Goal: Information Seeking & Learning: Understand process/instructions

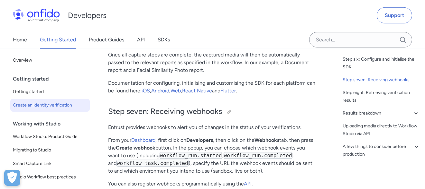
scroll to position [2186, 0]
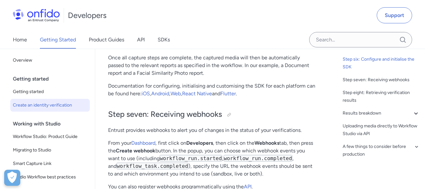
click at [45, 14] on img at bounding box center [36, 15] width 47 height 13
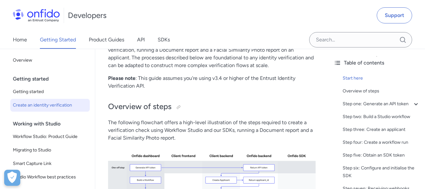
scroll to position [129, 0]
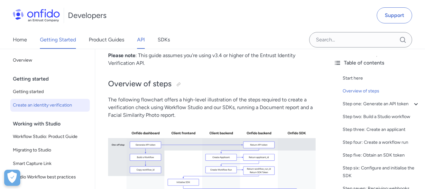
click at [144, 40] on link "API" at bounding box center [141, 40] width 8 height 18
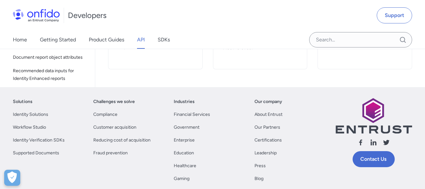
scroll to position [273, 0]
